Goal: Information Seeking & Learning: Learn about a topic

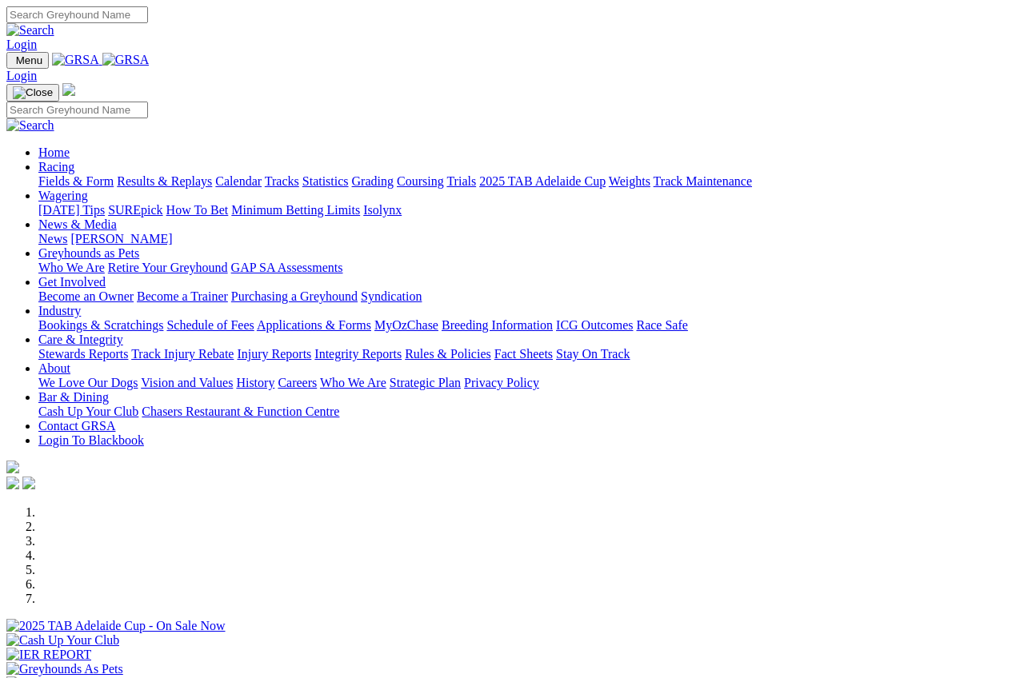
scroll to position [320, 0]
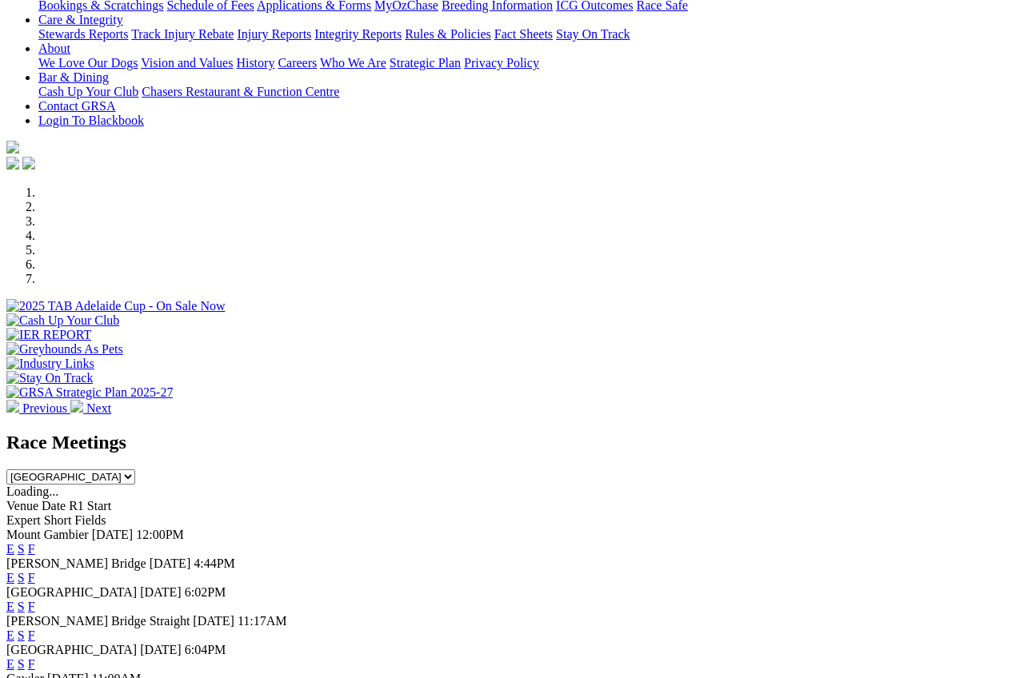
click at [35, 542] on link "F" at bounding box center [31, 549] width 7 height 14
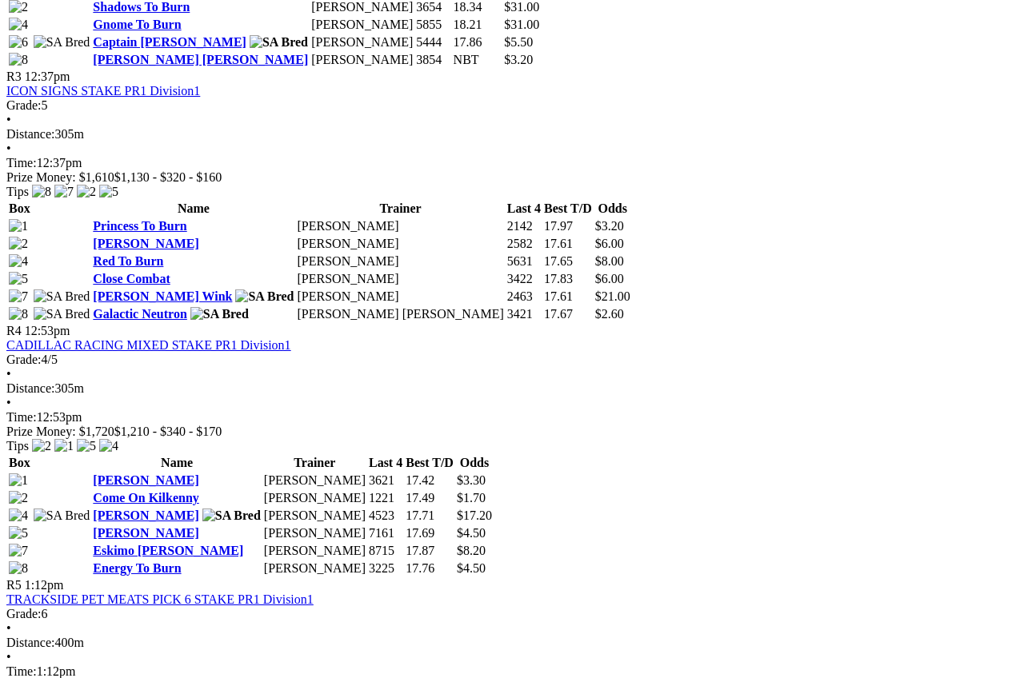
scroll to position [1280, 0]
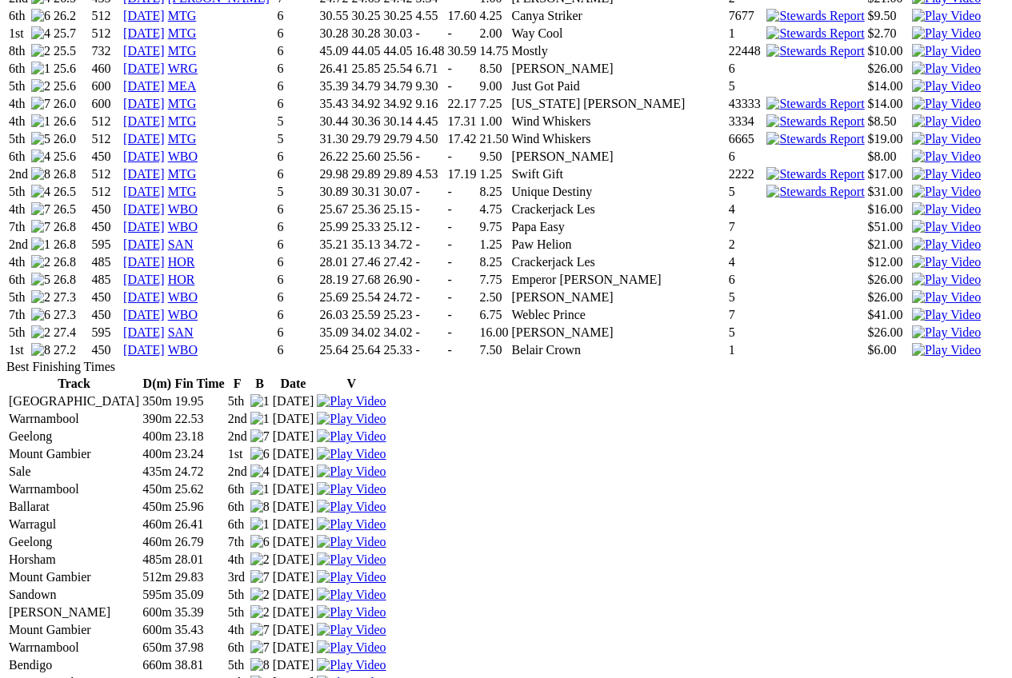
scroll to position [1760, 0]
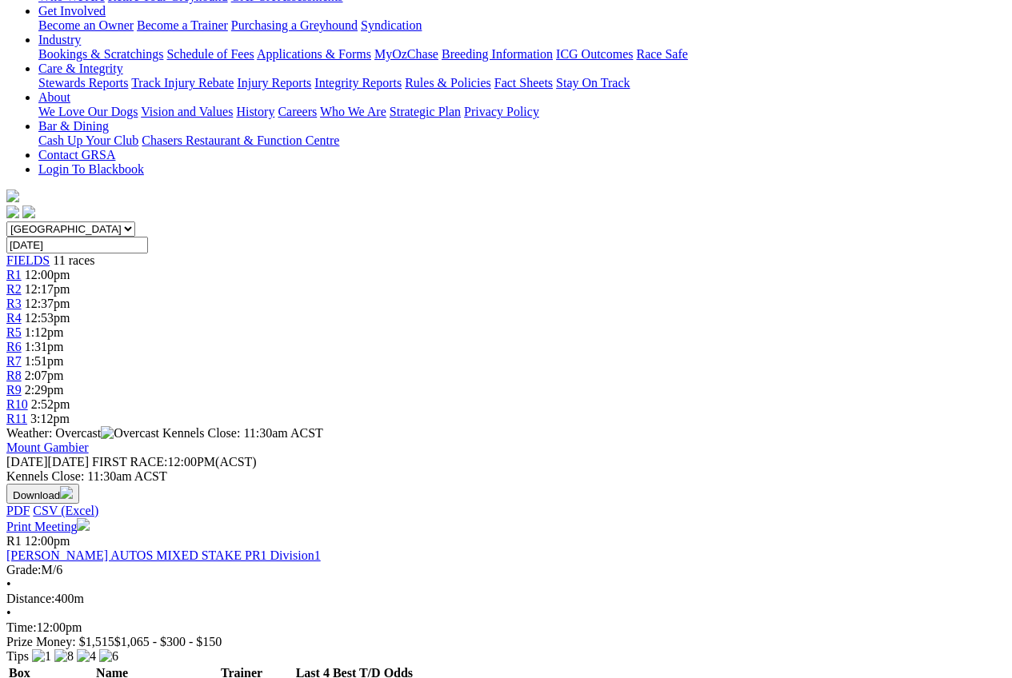
scroll to position [240, 0]
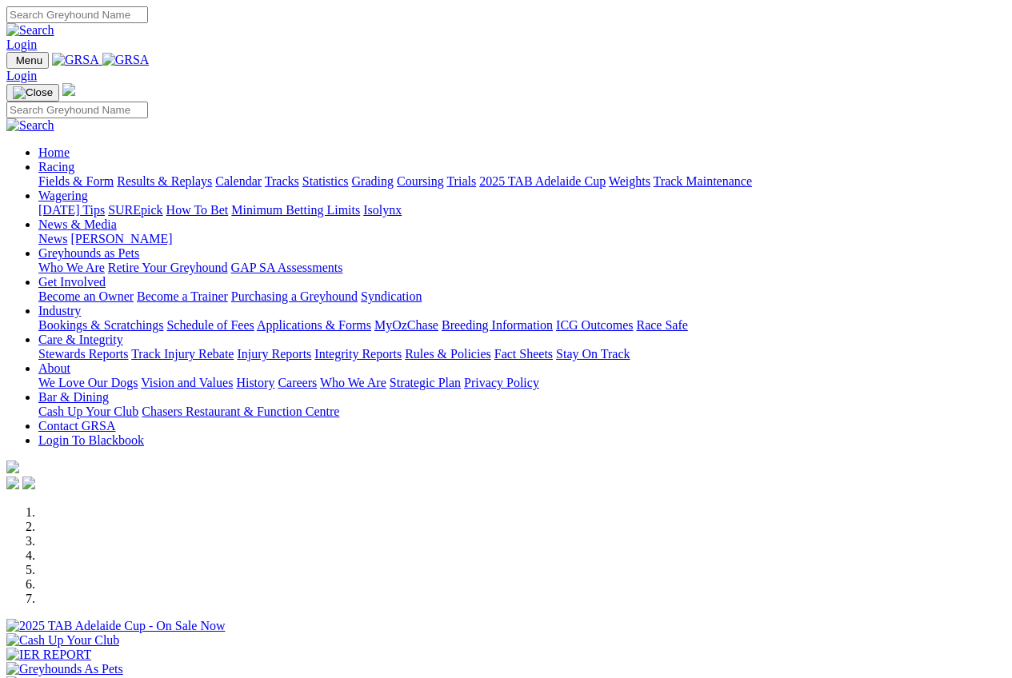
scroll to position [320, 0]
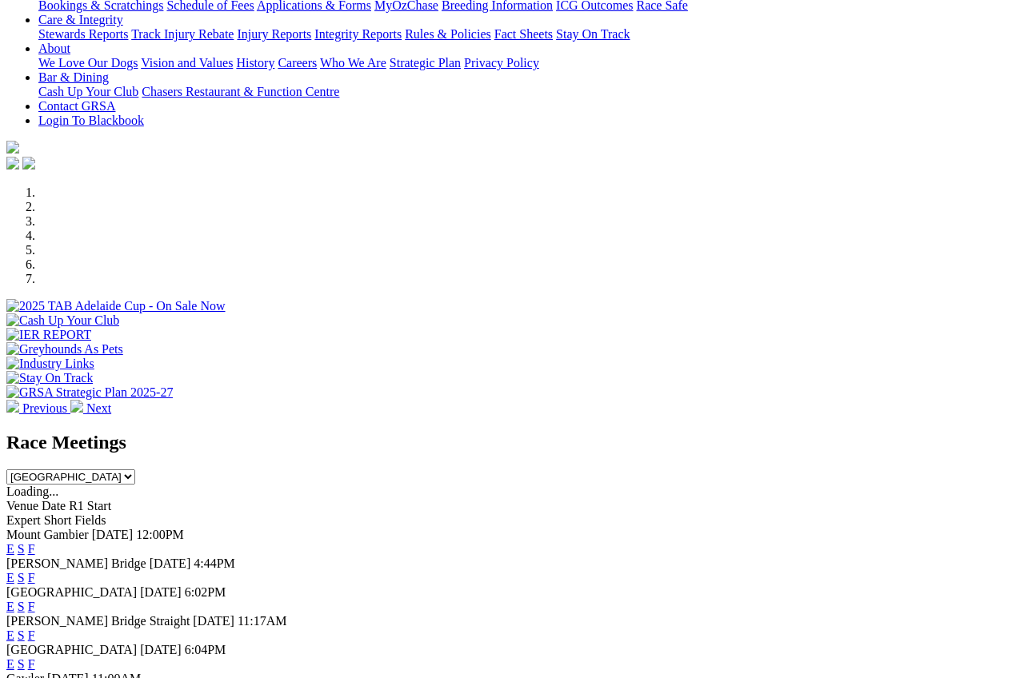
click at [35, 571] on link "F" at bounding box center [31, 578] width 7 height 14
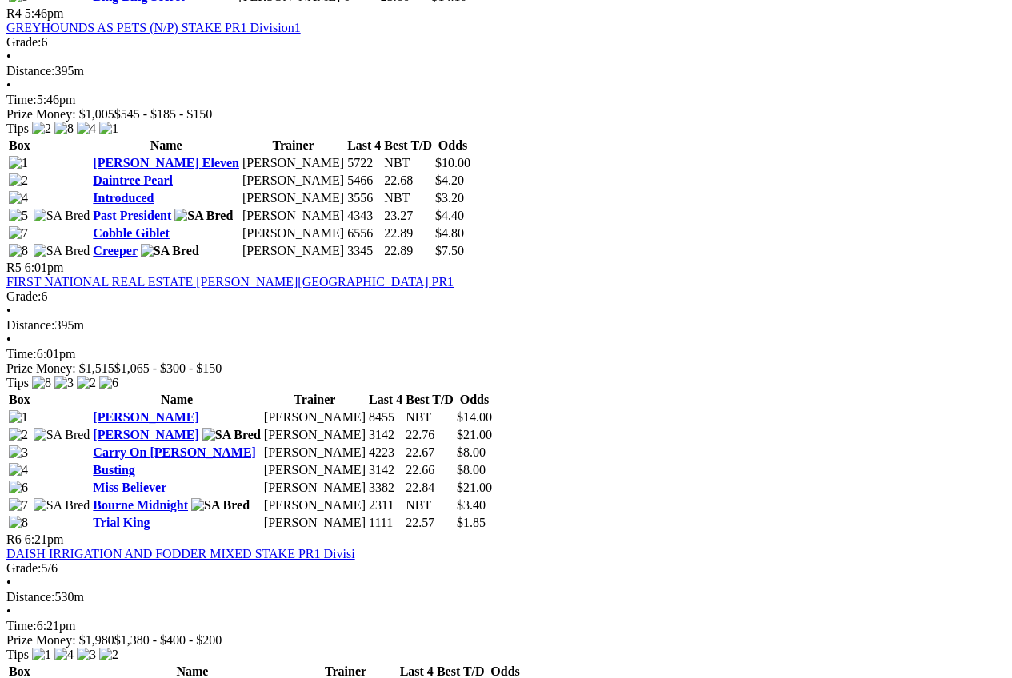
scroll to position [1680, 0]
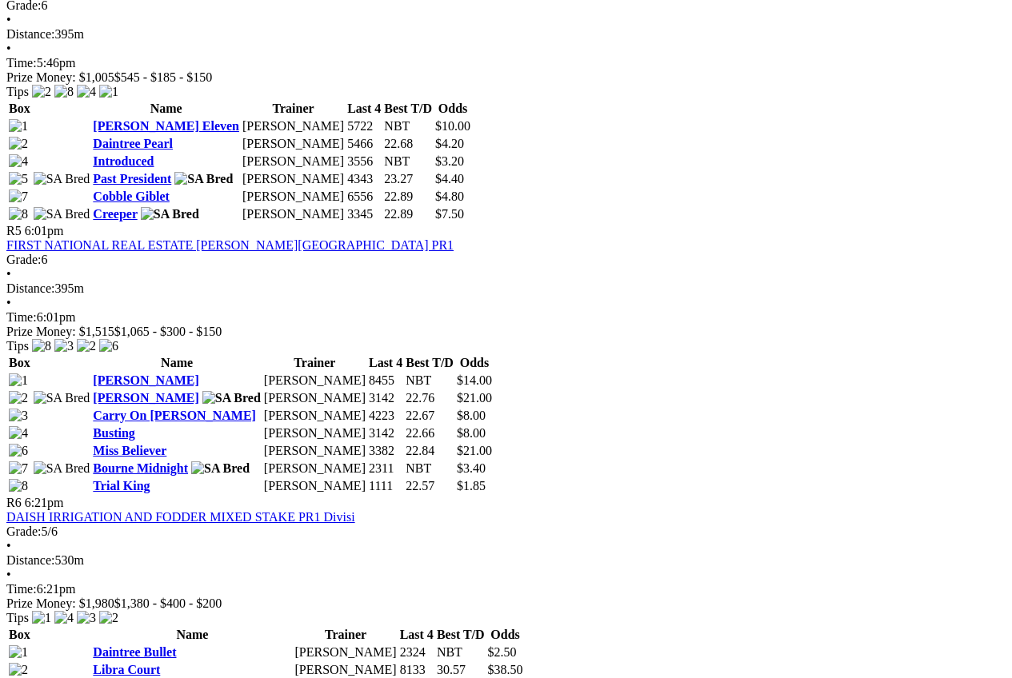
scroll to position [1680, 0]
